Goal: Complete application form

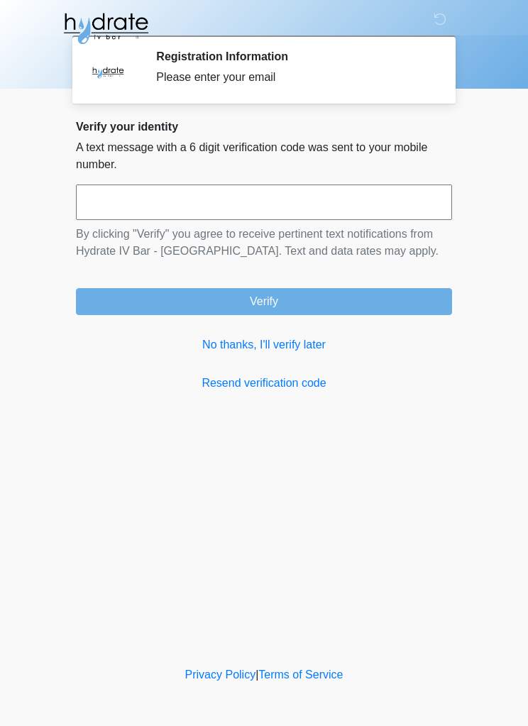
click at [292, 350] on link "No thanks, I'll verify later" at bounding box center [264, 344] width 376 height 17
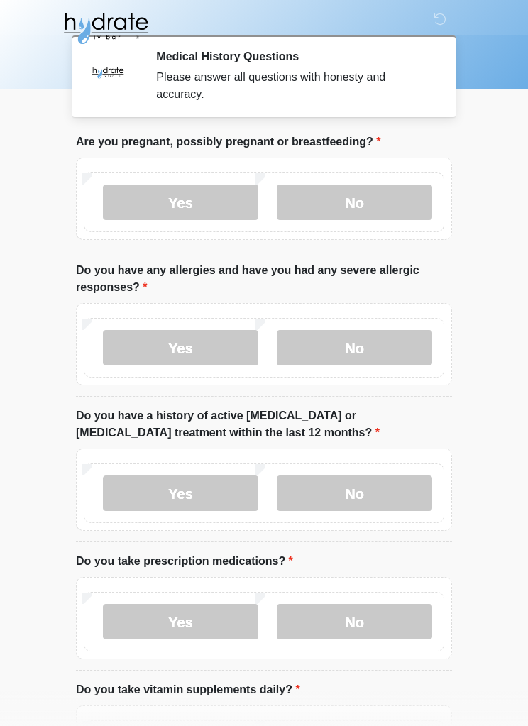
click at [381, 205] on label "No" at bounding box center [354, 201] width 155 height 35
click at [402, 343] on label "No" at bounding box center [354, 347] width 155 height 35
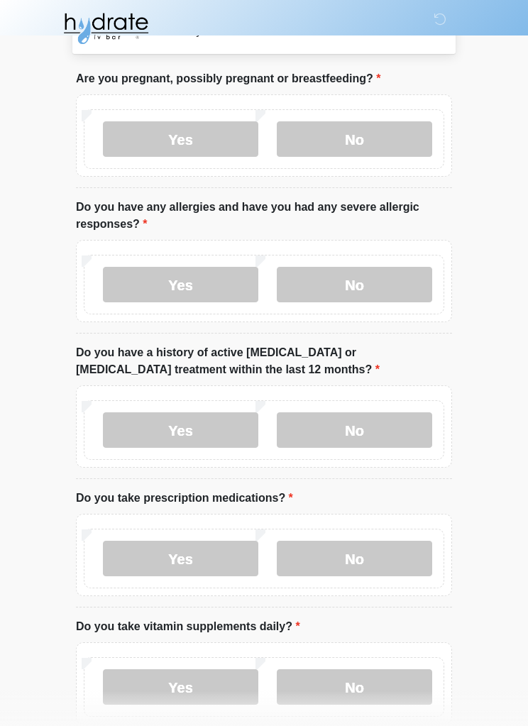
scroll to position [63, 0]
click at [400, 440] on label "No" at bounding box center [354, 429] width 155 height 35
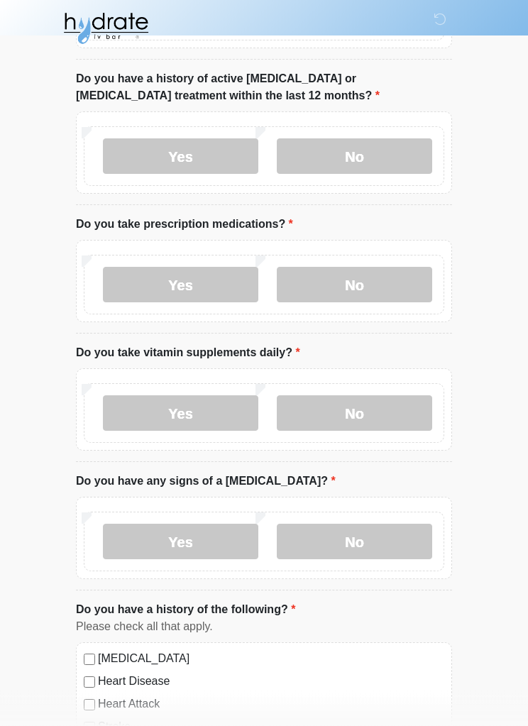
click at [385, 280] on label "No" at bounding box center [354, 284] width 155 height 35
click at [223, 414] on label "Yes" at bounding box center [180, 412] width 155 height 35
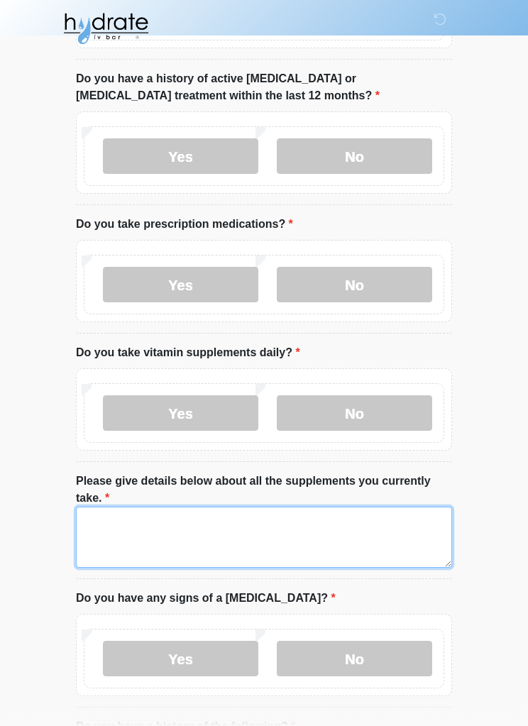
click at [389, 542] on textarea "Please give details below about all the supplements you currently take." at bounding box center [264, 537] width 376 height 61
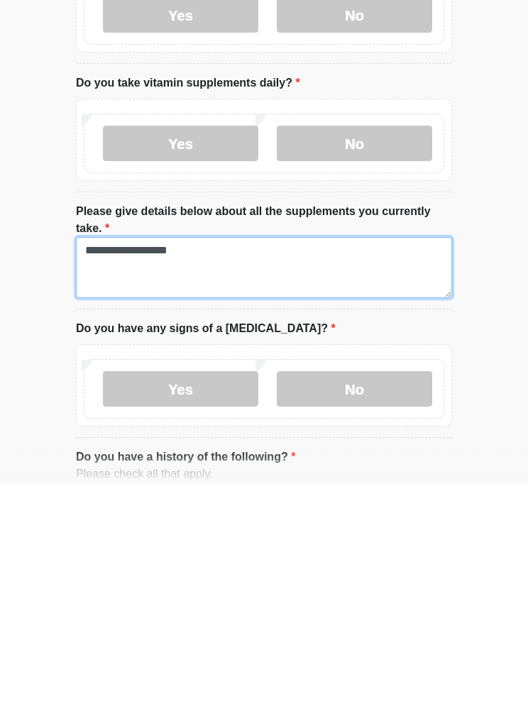
click at [102, 478] on textarea "**********" at bounding box center [264, 508] width 376 height 61
type textarea "**********"
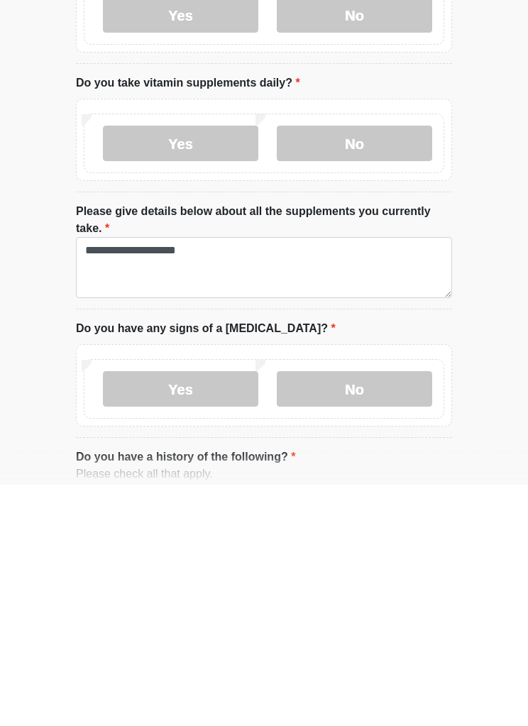
click at [397, 612] on label "No" at bounding box center [354, 629] width 155 height 35
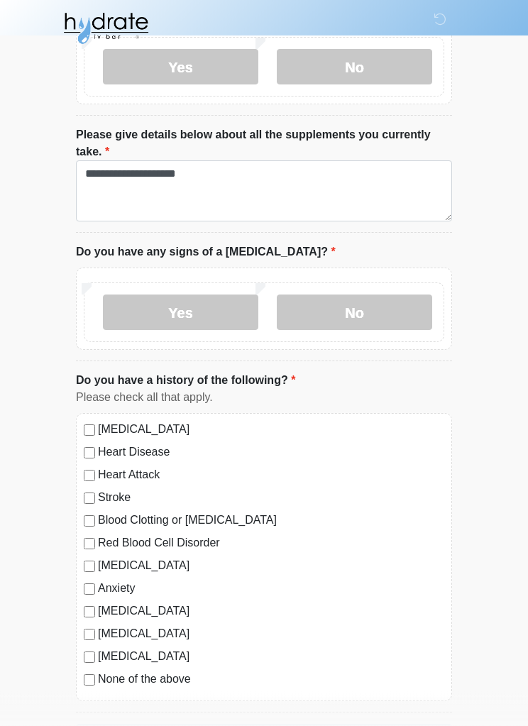
scroll to position [735, 0]
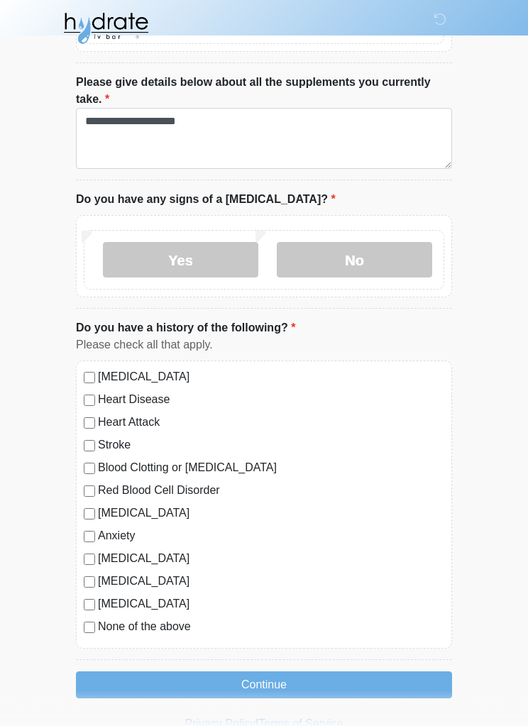
click at [161, 683] on button "Continue" at bounding box center [264, 685] width 376 height 27
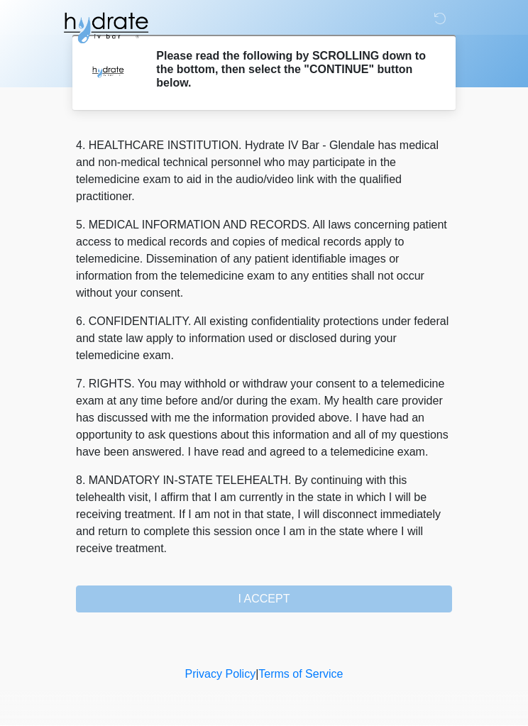
scroll to position [415, 0]
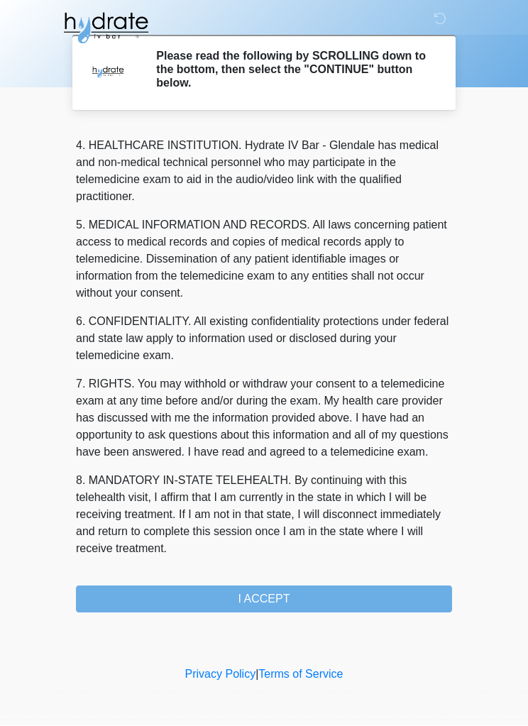
click at [364, 590] on button "I ACCEPT" at bounding box center [264, 599] width 376 height 27
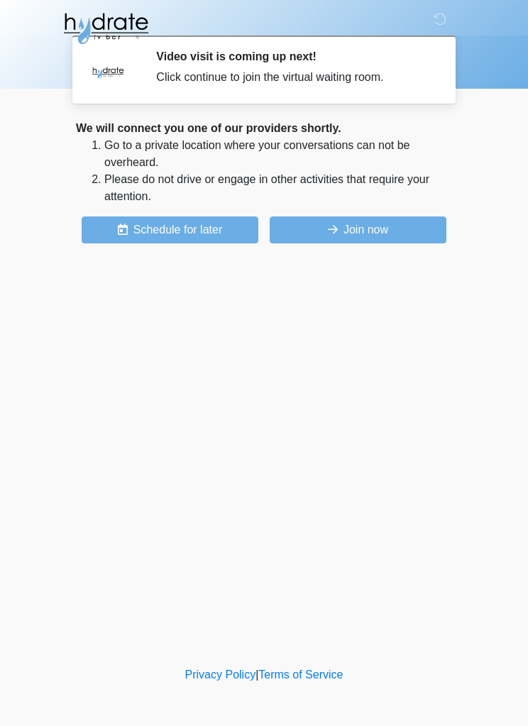
click at [402, 220] on button "Join now" at bounding box center [358, 229] width 177 height 27
